Goal: Transaction & Acquisition: Purchase product/service

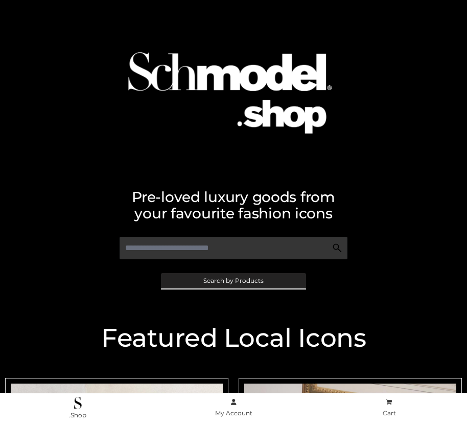
click at [233, 280] on span "Search by Products" at bounding box center [234, 281] width 60 height 6
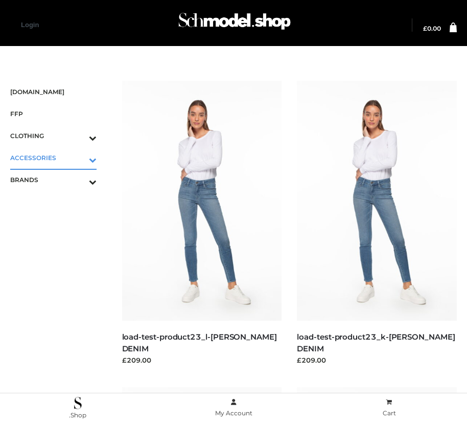
click at [78, 157] on icon "Toggle Submenu" at bounding box center [39, 160] width 115 height 12
click at [58, 179] on span "BAGS" at bounding box center [58, 180] width 76 height 12
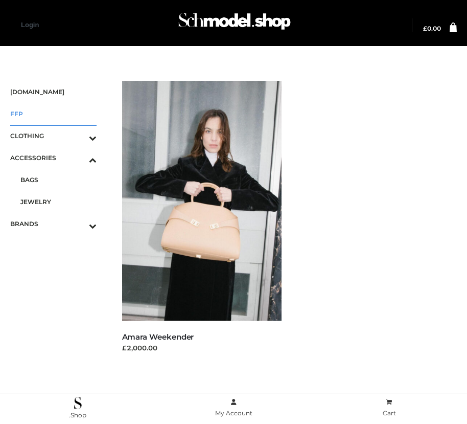
click at [53, 114] on span "FFP" at bounding box center [53, 114] width 86 height 12
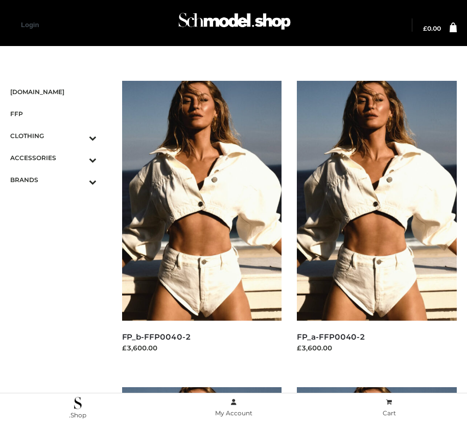
scroll to position [862, 0]
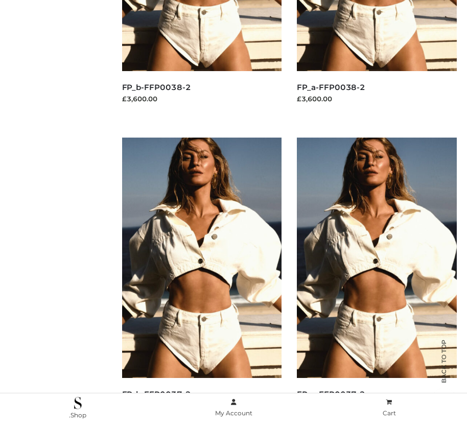
click at [201, 280] on img at bounding box center [202, 258] width 160 height 240
click at [377, 280] on img at bounding box center [377, 258] width 160 height 240
